Goal: Communication & Community: Connect with others

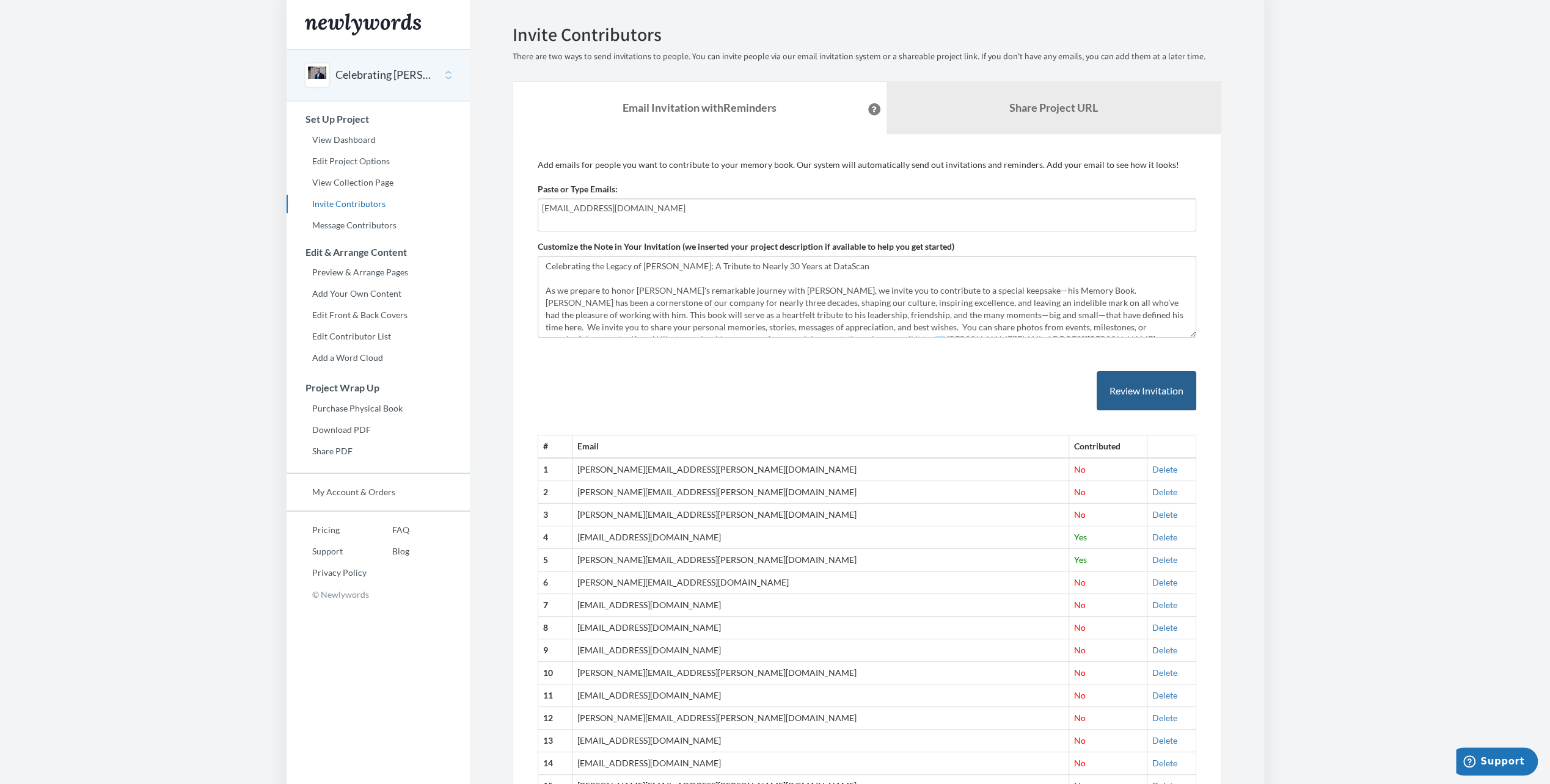
type input "[EMAIL_ADDRESS][DOMAIN_NAME]"
click at [1142, 401] on button "Review Invitation" at bounding box center [1147, 391] width 99 height 40
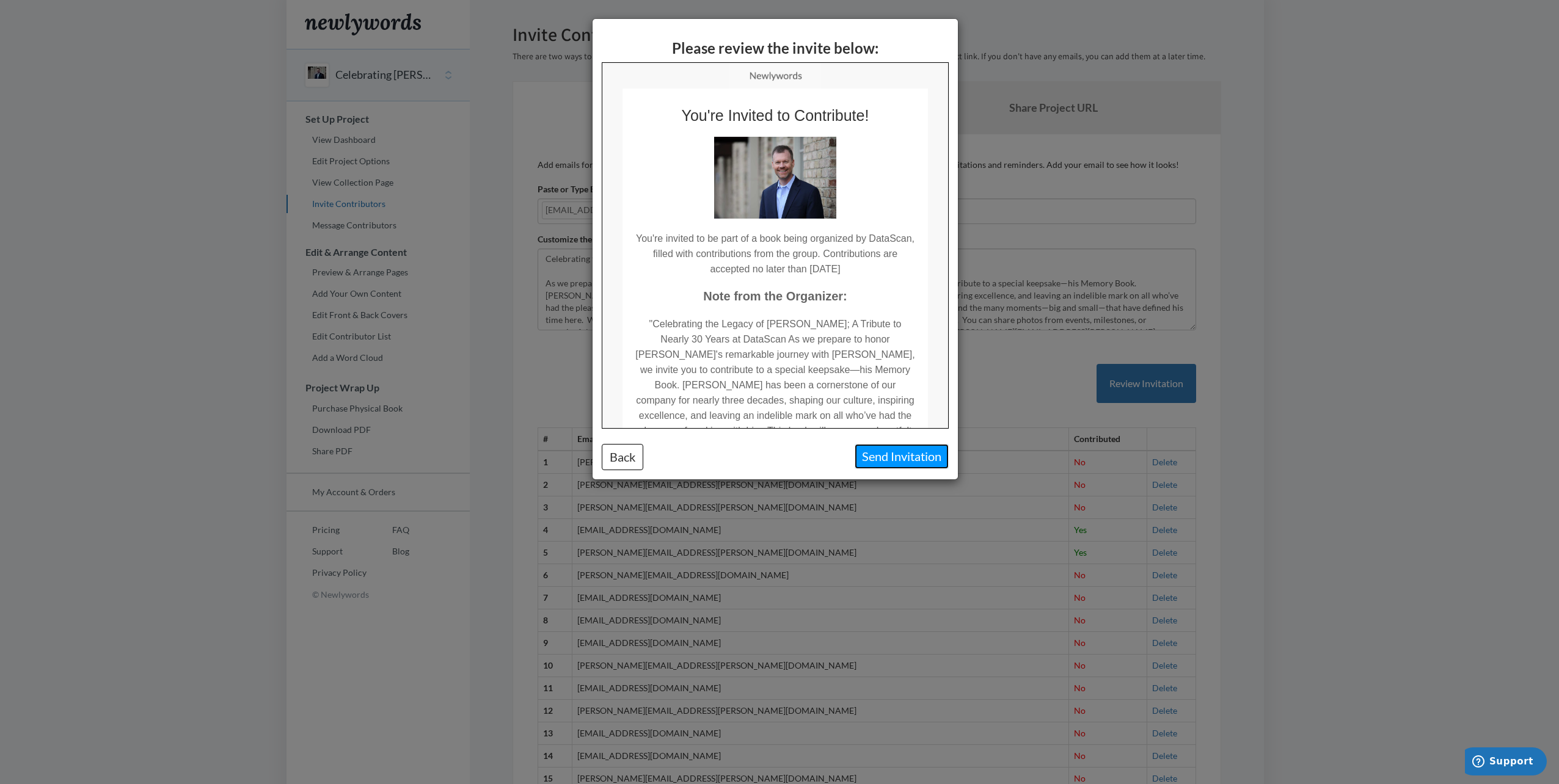
click at [896, 456] on button "Send Invitation" at bounding box center [901, 457] width 94 height 25
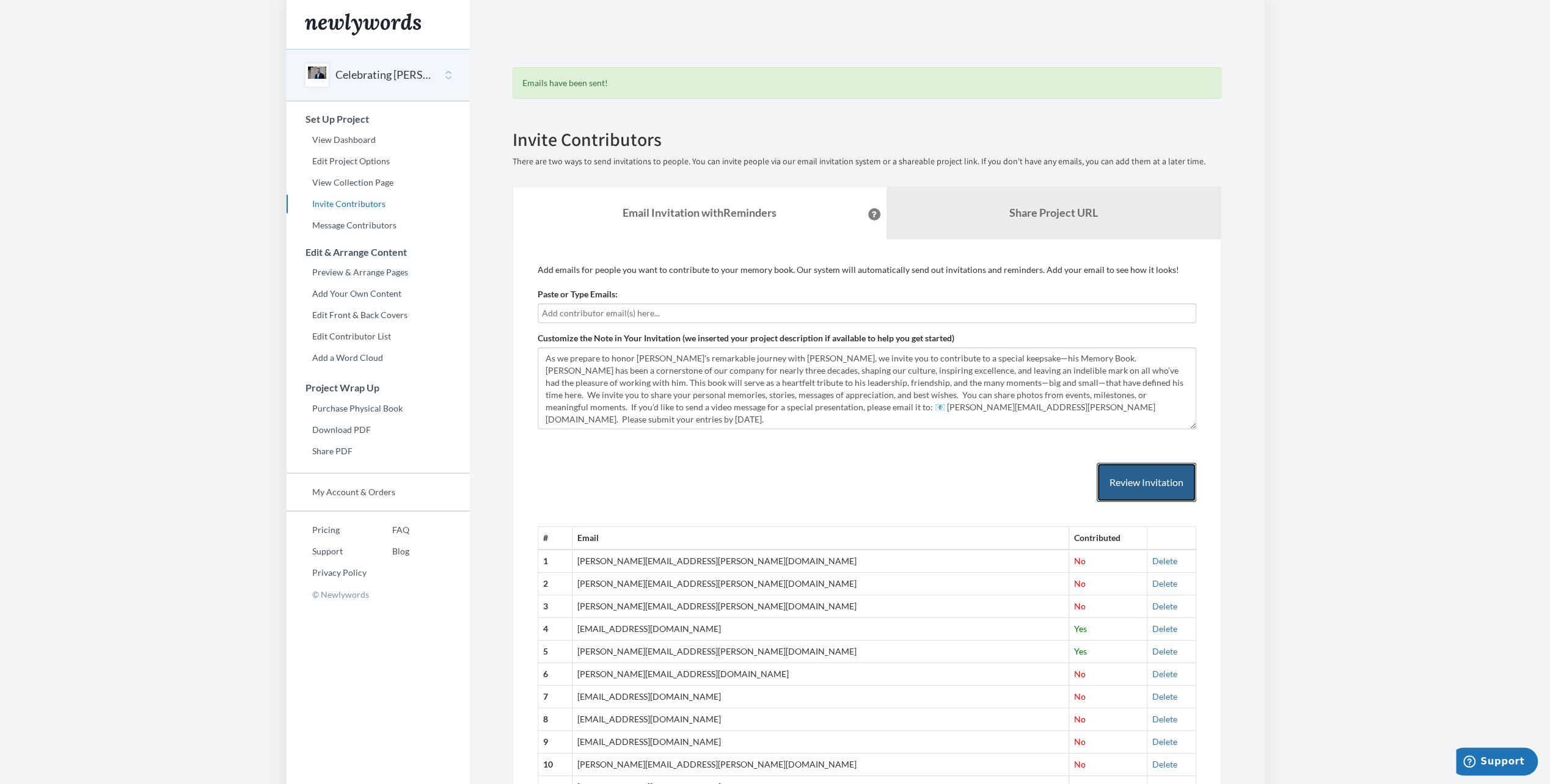
scroll to position [24, 0]
click at [1372, 419] on body "Main menu Celebrating Matt Powell Select a project Celebrating Matt Powell Dana…" at bounding box center [775, 392] width 1550 height 784
click at [359, 186] on link "View Collection Page" at bounding box center [378, 182] width 183 height 18
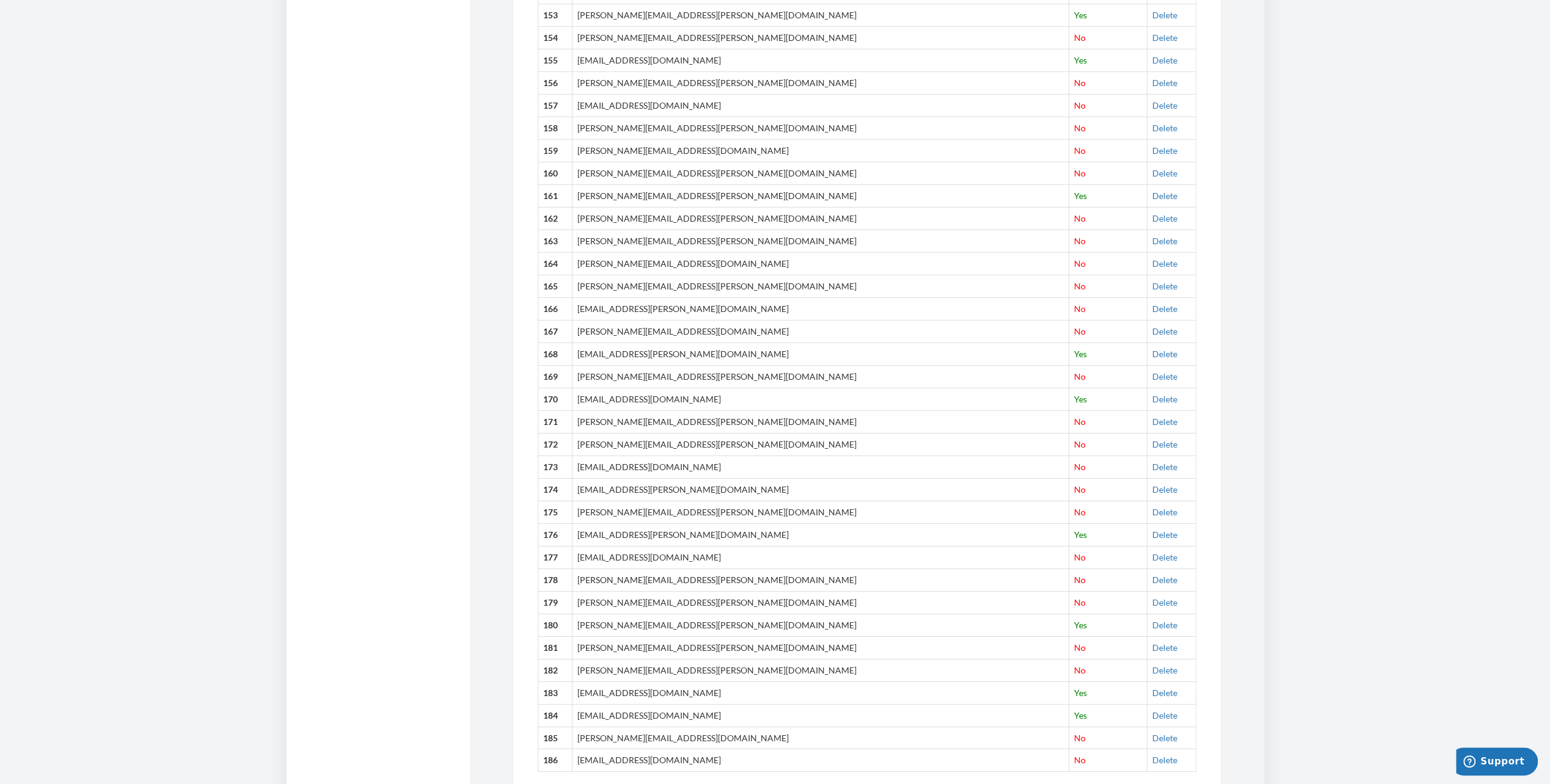
scroll to position [3912, 0]
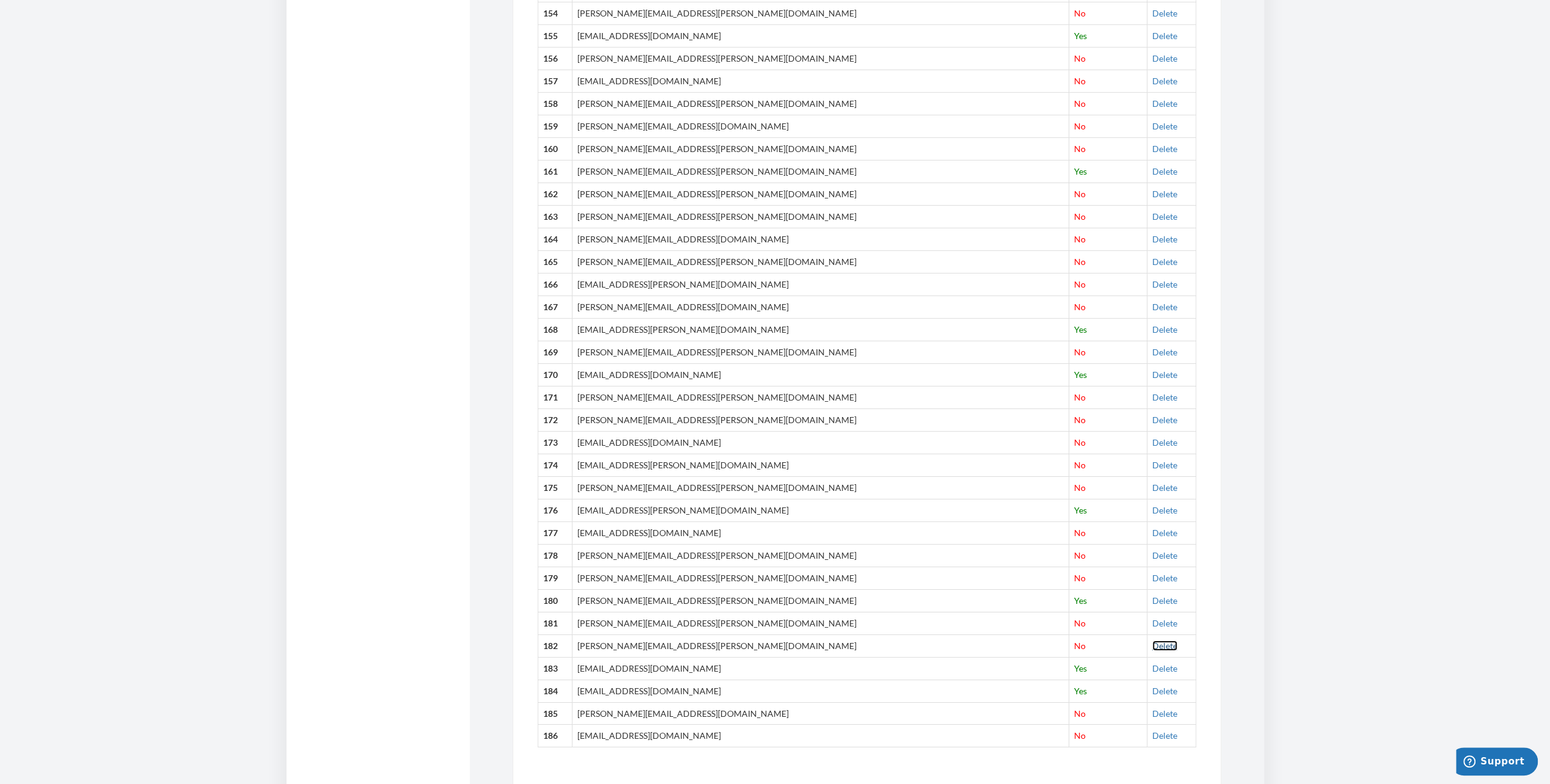
click at [1152, 641] on link "Delete" at bounding box center [1165, 646] width 25 height 11
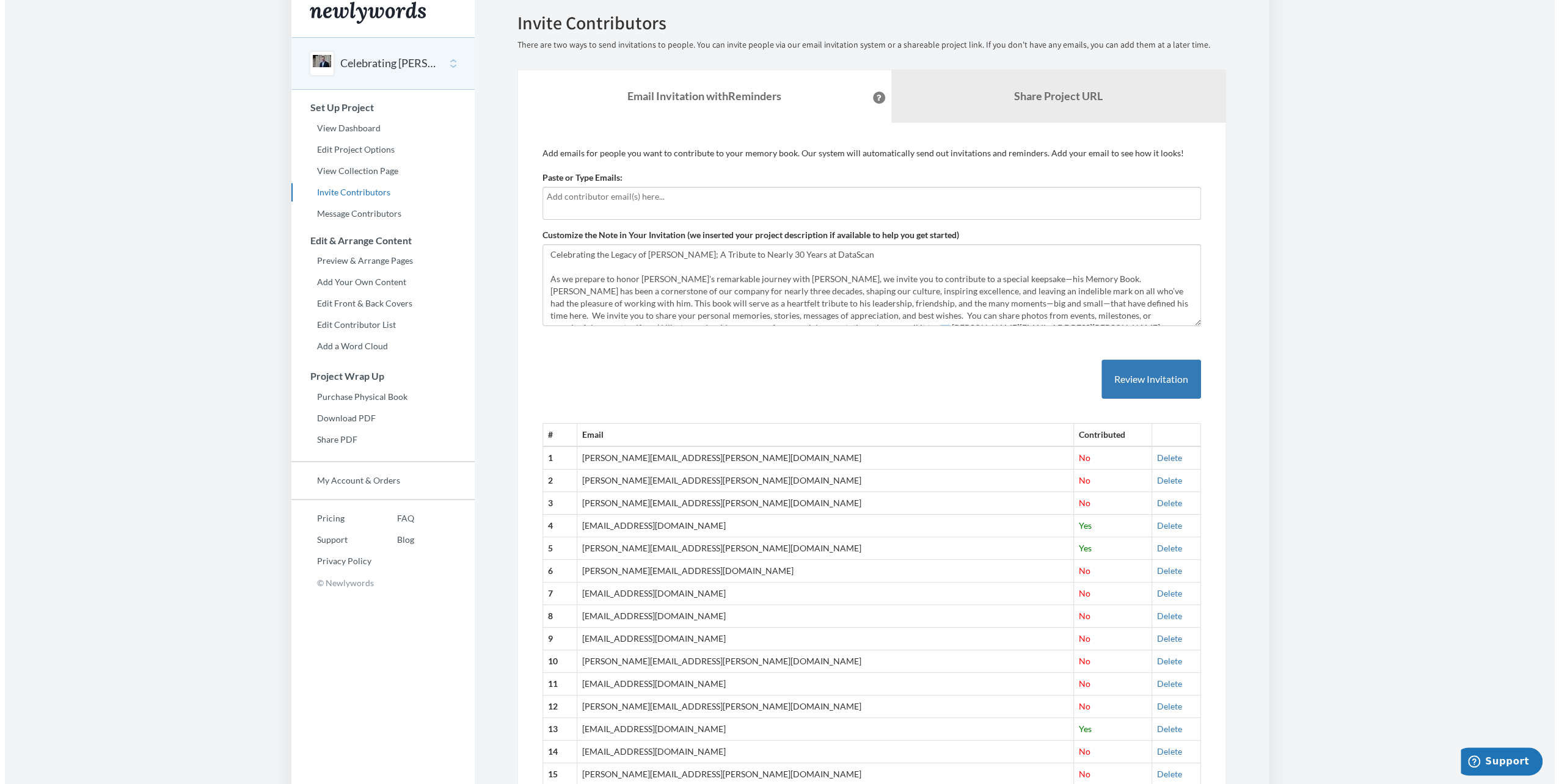
scroll to position [0, 0]
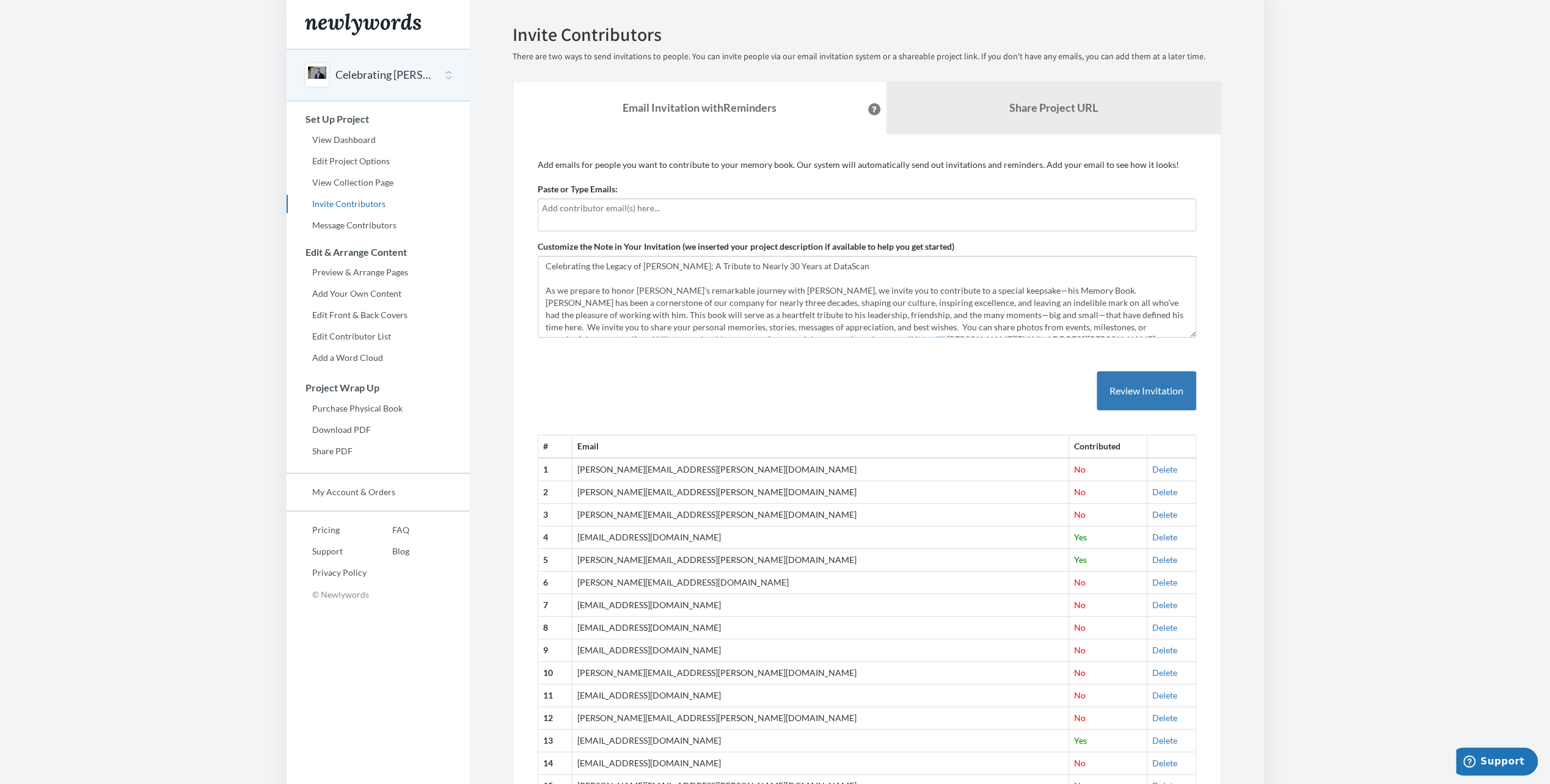
click at [564, 211] on input "text" at bounding box center [867, 208] width 650 height 14
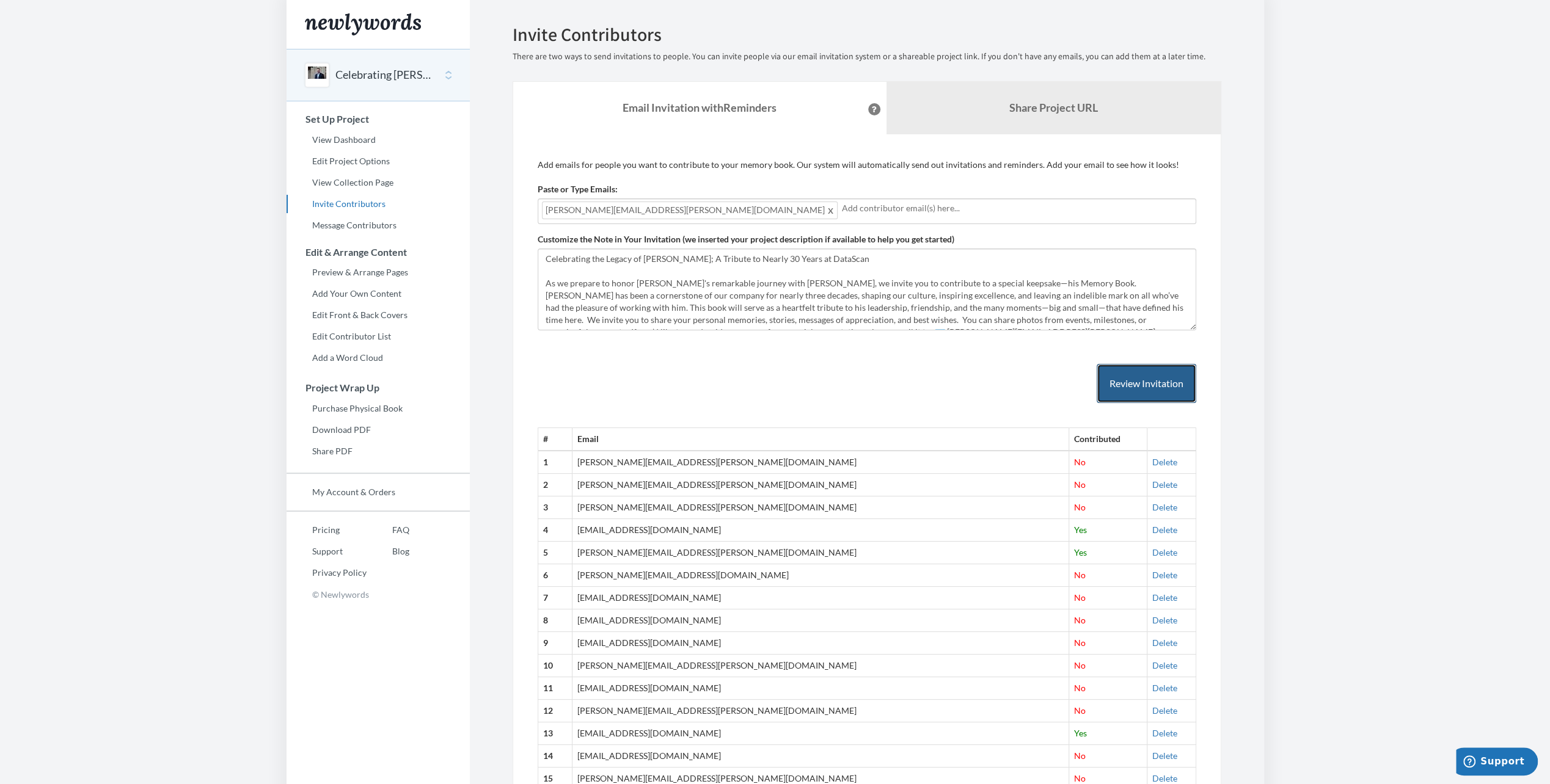
click at [1141, 382] on button "Review Invitation" at bounding box center [1147, 384] width 99 height 40
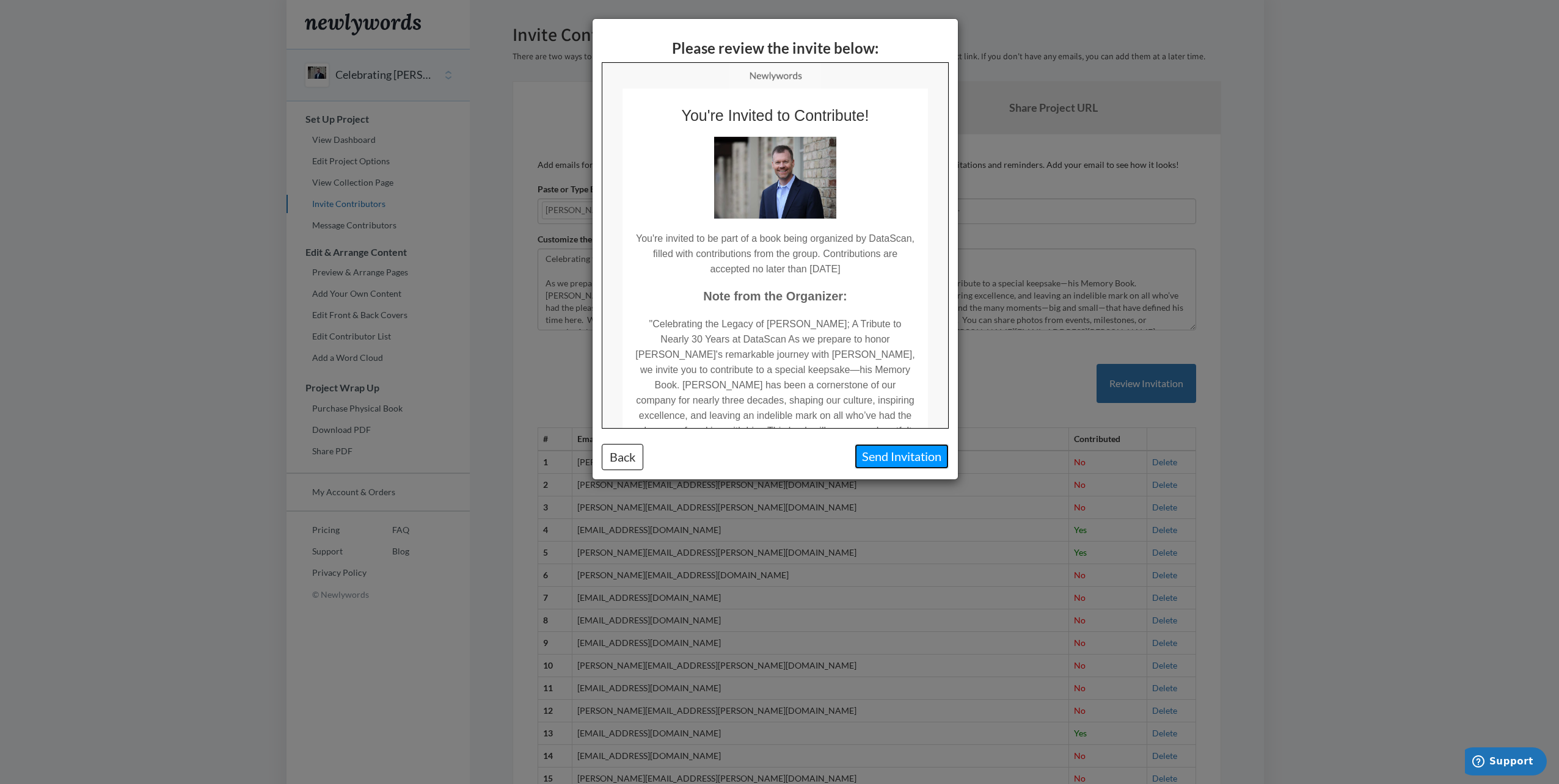
click at [896, 453] on button "Send Invitation" at bounding box center [901, 457] width 94 height 25
